Goal: Find specific page/section: Find specific page/section

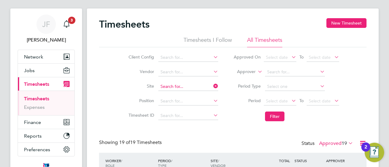
click at [179, 85] on input at bounding box center [188, 87] width 60 height 9
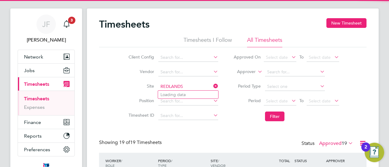
type input "REDLANDS"
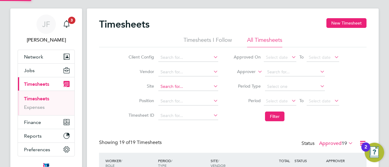
click at [179, 85] on input at bounding box center [188, 87] width 60 height 9
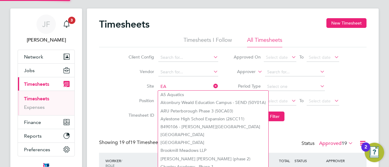
type input "E"
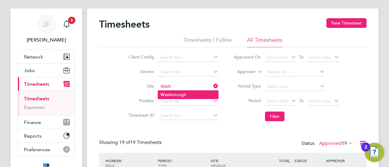
click at [172, 93] on li "Wan borough" at bounding box center [188, 95] width 60 height 8
type input "[GEOGRAPHIC_DATA]"
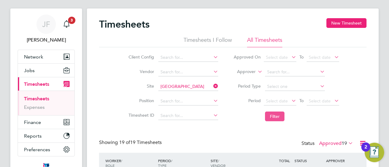
click at [281, 116] on button "Filter" at bounding box center [274, 117] width 19 height 10
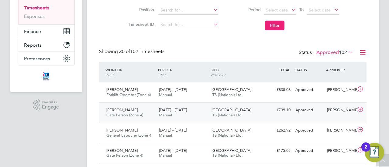
click at [131, 110] on span "[PERSON_NAME]" at bounding box center [121, 109] width 31 height 5
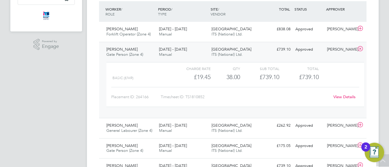
click at [192, 97] on div "Timesheet ID: TS1810852" at bounding box center [245, 97] width 169 height 10
drag, startPoint x: 187, startPoint y: 96, endPoint x: 198, endPoint y: 98, distance: 11.1
click at [206, 98] on div "Timesheet ID: TS1810852" at bounding box center [245, 97] width 169 height 10
copy div "TS1810852"
click at [151, 32] on div "[PERSON_NAME] Forklift Operator (Zone 4) [DATE] - [DATE]" at bounding box center [130, 31] width 53 height 15
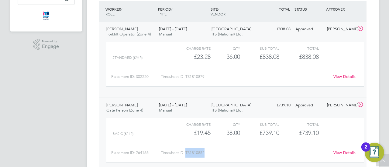
click at [195, 77] on div "Timesheet ID: TS1810879" at bounding box center [245, 77] width 169 height 10
drag, startPoint x: 187, startPoint y: 76, endPoint x: 206, endPoint y: 76, distance: 19.7
click at [206, 76] on div "Timesheet ID: TS1810879" at bounding box center [245, 77] width 169 height 10
copy div "TS1810879"
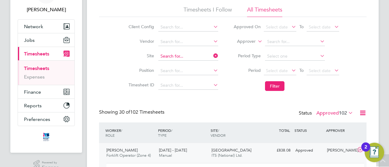
click at [186, 53] on input at bounding box center [188, 56] width 60 height 9
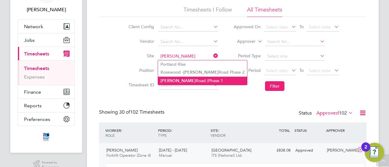
click at [179, 78] on li "[PERSON_NAME][GEOGRAPHIC_DATA] (Phase 1" at bounding box center [202, 81] width 89 height 8
type input "[PERSON_NAME][GEOGRAPHIC_DATA] (Phase 1"
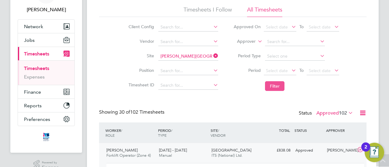
click at [280, 85] on button "Filter" at bounding box center [274, 86] width 19 height 10
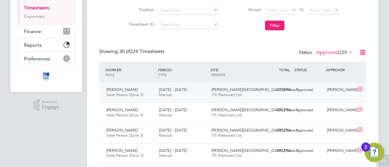
click at [135, 92] on span "Gate Person (Zone 3)" at bounding box center [124, 94] width 37 height 5
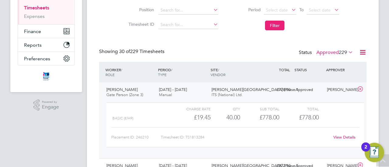
click at [196, 138] on div "Timesheet ID: TS1813284" at bounding box center [245, 138] width 169 height 10
drag, startPoint x: 186, startPoint y: 137, endPoint x: 198, endPoint y: 137, distance: 11.2
click at [206, 137] on div "Timesheet ID: TS1813284" at bounding box center [245, 138] width 169 height 10
copy div "TS1813284"
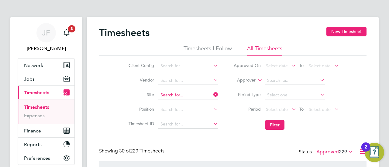
click at [197, 94] on input at bounding box center [188, 95] width 60 height 9
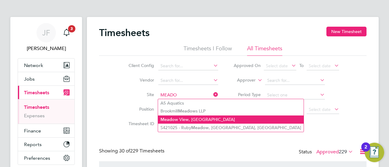
click at [192, 118] on li "Meado w View, [GEOGRAPHIC_DATA]" at bounding box center [230, 120] width 145 height 8
type input "[GEOGRAPHIC_DATA], [GEOGRAPHIC_DATA]"
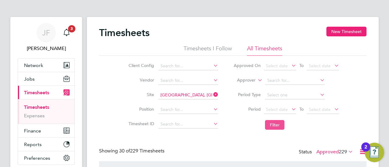
click at [276, 124] on button "Filter" at bounding box center [274, 125] width 19 height 10
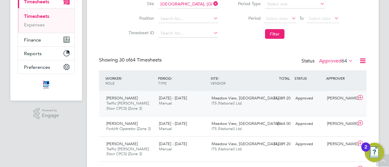
click at [176, 105] on div "[DATE] - [DATE] Manual" at bounding box center [182, 101] width 53 height 15
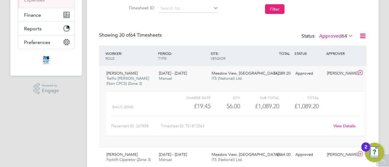
drag, startPoint x: 197, startPoint y: 126, endPoint x: 194, endPoint y: 127, distance: 3.1
click at [197, 126] on div "Timesheet ID: TS1812063" at bounding box center [245, 126] width 169 height 10
drag, startPoint x: 186, startPoint y: 125, endPoint x: 208, endPoint y: 127, distance: 22.3
click at [210, 127] on div "Timesheet ID: TS1812063" at bounding box center [245, 126] width 169 height 10
copy div "TS1812063"
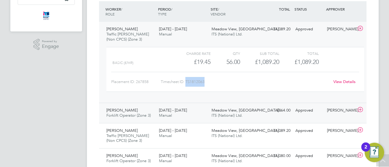
click at [139, 111] on div "[PERSON_NAME] Forklift Operator (Zone 3) [DATE] - [DATE]" at bounding box center [130, 113] width 53 height 15
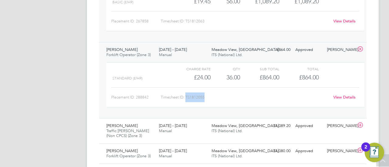
drag, startPoint x: 186, startPoint y: 96, endPoint x: 208, endPoint y: 97, distance: 21.6
click at [208, 97] on div "Timesheet ID: TS1812055" at bounding box center [245, 98] width 169 height 10
copy div "TS1812055"
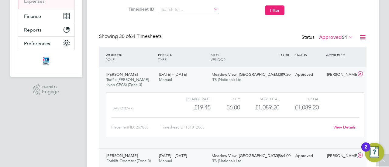
scroll to position [9, 0]
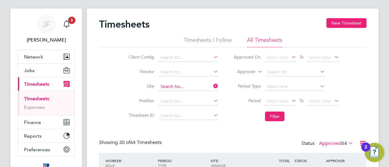
click at [181, 84] on input at bounding box center [188, 87] width 60 height 9
click at [196, 110] on li "[GEOGRAPHIC_DATA] (Phase 1" at bounding box center [192, 111] width 68 height 8
type input "[PERSON_NAME][GEOGRAPHIC_DATA] (Phase 1"
click at [281, 117] on button "Filter" at bounding box center [274, 117] width 19 height 10
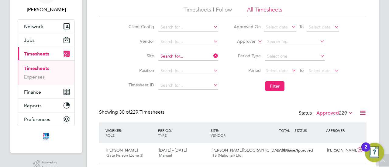
click at [199, 54] on input at bounding box center [188, 56] width 60 height 9
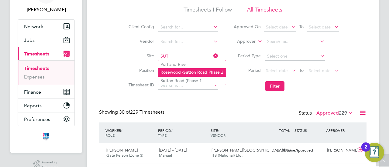
click at [205, 69] on li "Rosewood - [GEOGRAPHIC_DATA] Phase 2" at bounding box center [192, 72] width 68 height 8
type input "Rosewood - [PERSON_NAME][GEOGRAPHIC_DATA] Phase 2"
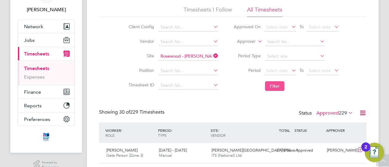
click at [277, 87] on button "Filter" at bounding box center [274, 86] width 19 height 10
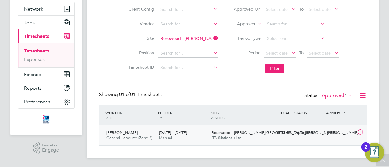
click at [165, 134] on span "[DATE] - [DATE]" at bounding box center [173, 132] width 28 height 5
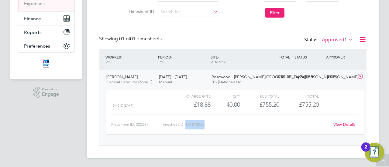
drag, startPoint x: 186, startPoint y: 124, endPoint x: 201, endPoint y: 125, distance: 15.3
click at [208, 125] on div "Timesheet ID: TS1812052" at bounding box center [245, 125] width 169 height 10
copy div "TS1812052"
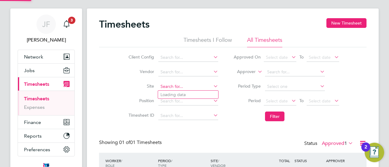
click at [176, 84] on input at bounding box center [188, 87] width 60 height 9
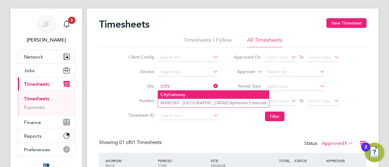
click at [167, 94] on b "City" at bounding box center [164, 94] width 8 height 5
type input "City Gateway"
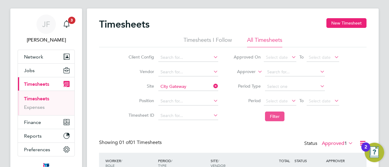
click at [274, 116] on button "Filter" at bounding box center [274, 117] width 19 height 10
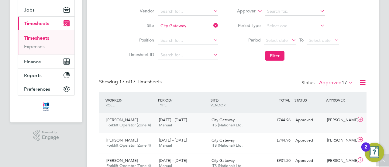
click at [130, 124] on span "Forklift Operator (Zone 4)" at bounding box center [128, 125] width 44 height 5
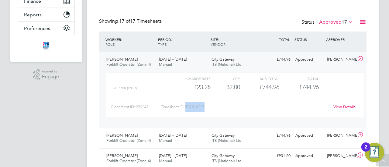
drag, startPoint x: 186, startPoint y: 106, endPoint x: 206, endPoint y: 106, distance: 19.7
click at [206, 106] on div "Timesheet ID: TS1810225" at bounding box center [245, 107] width 169 height 10
copy div "TS1810225"
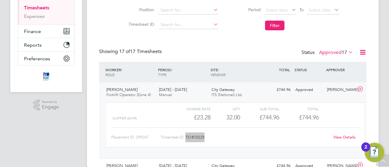
scroll to position [9, 0]
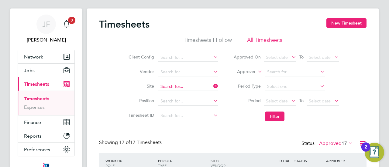
click at [192, 87] on input at bounding box center [188, 87] width 60 height 9
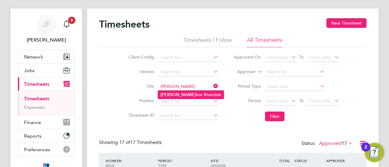
click at [181, 94] on li "Drake low Riverside" at bounding box center [191, 95] width 66 height 8
type input "Drakelow Riverside"
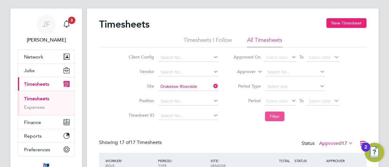
click at [273, 116] on button "Filter" at bounding box center [274, 117] width 19 height 10
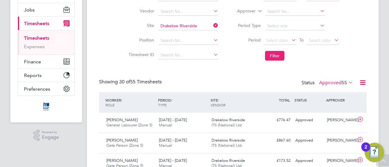
click at [331, 84] on label "Approved 55" at bounding box center [336, 83] width 34 height 6
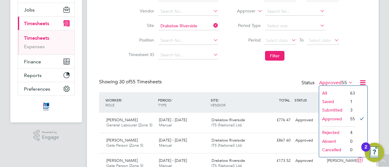
click at [332, 108] on li "Submitted" at bounding box center [333, 110] width 28 height 9
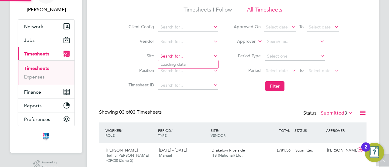
click at [179, 54] on input at bounding box center [188, 56] width 60 height 9
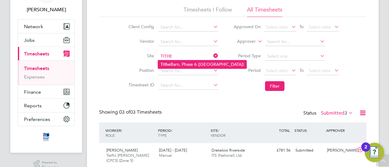
click at [183, 63] on li "Tithe Barn, Phase 6 ([GEOGRAPHIC_DATA])" at bounding box center [202, 64] width 88 height 8
type input "Tithe Barn, Phase 6 ([GEOGRAPHIC_DATA])"
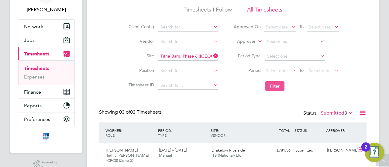
click at [273, 84] on button "Filter" at bounding box center [274, 86] width 19 height 10
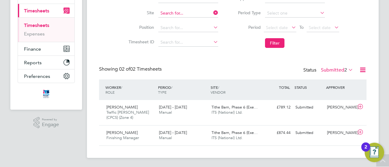
click at [193, 11] on input at bounding box center [188, 13] width 60 height 9
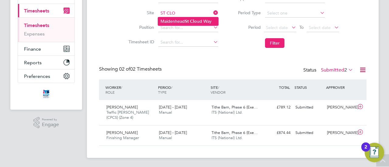
click at [187, 19] on b "St" at bounding box center [187, 21] width 4 height 5
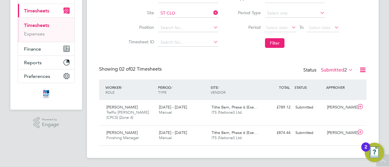
type input "[GEOGRAPHIC_DATA]"
click at [274, 43] on button "Filter" at bounding box center [274, 43] width 19 height 10
